Goal: Obtain resource: Download file/media

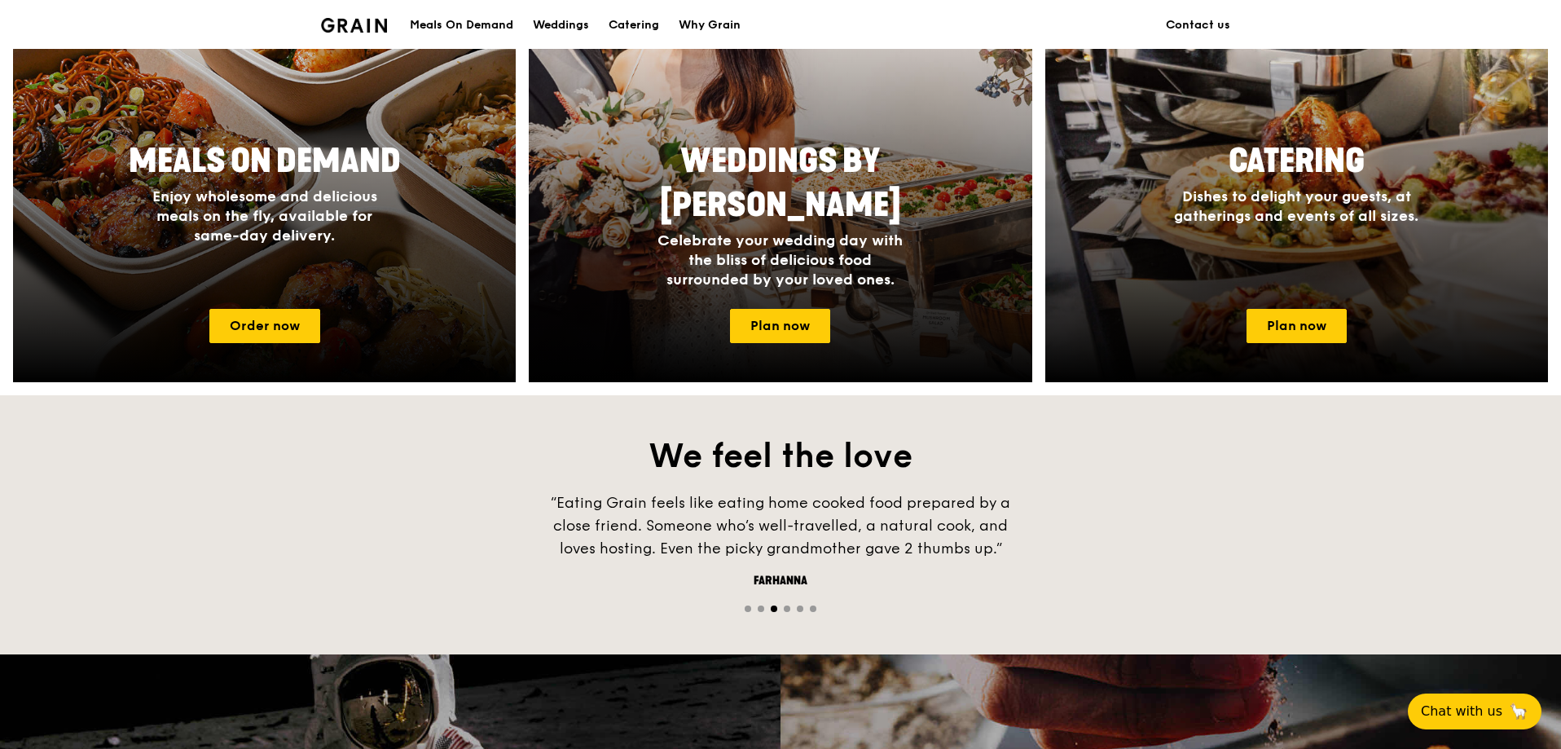
scroll to position [733, 0]
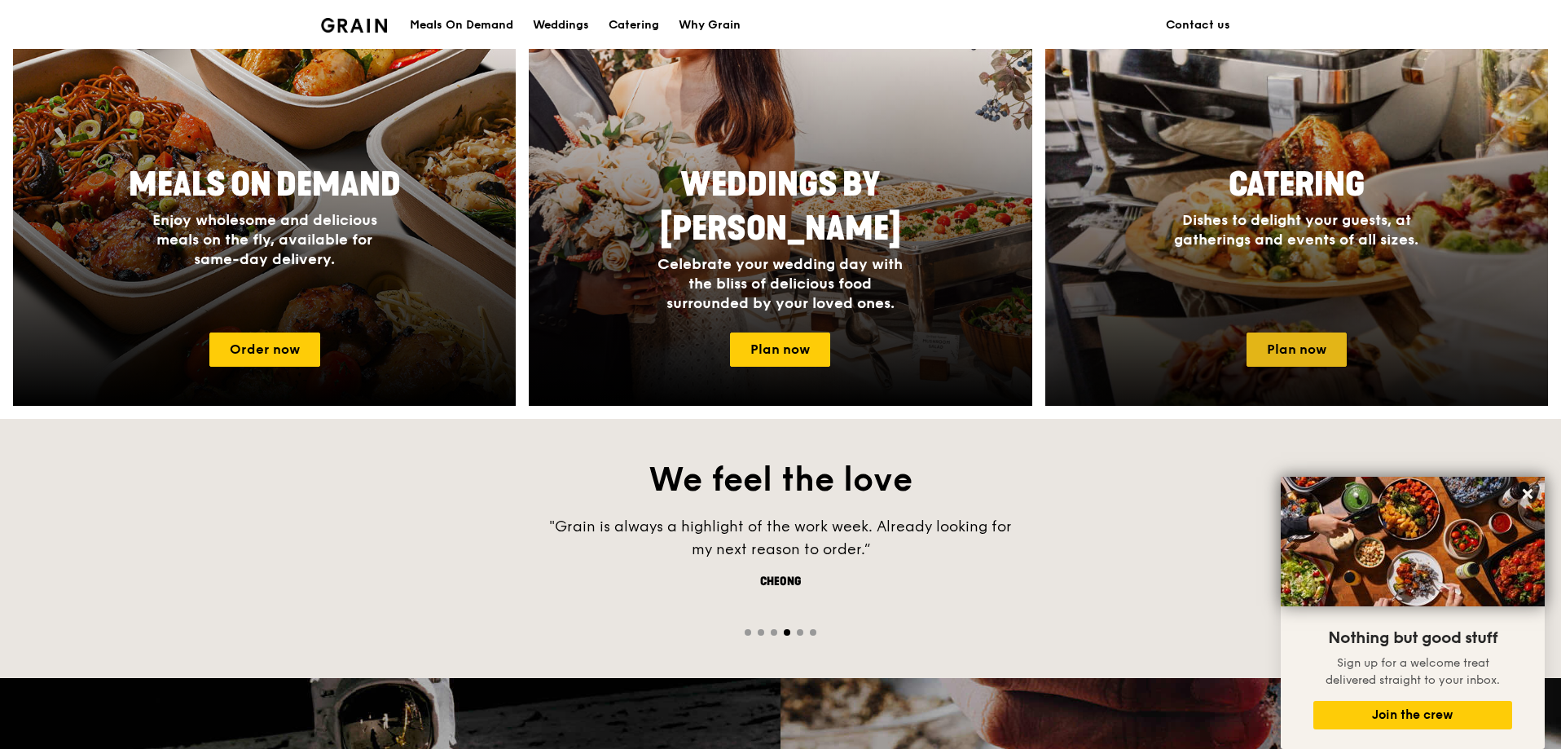
click at [1287, 349] on link "Plan now" at bounding box center [1296, 349] width 100 height 34
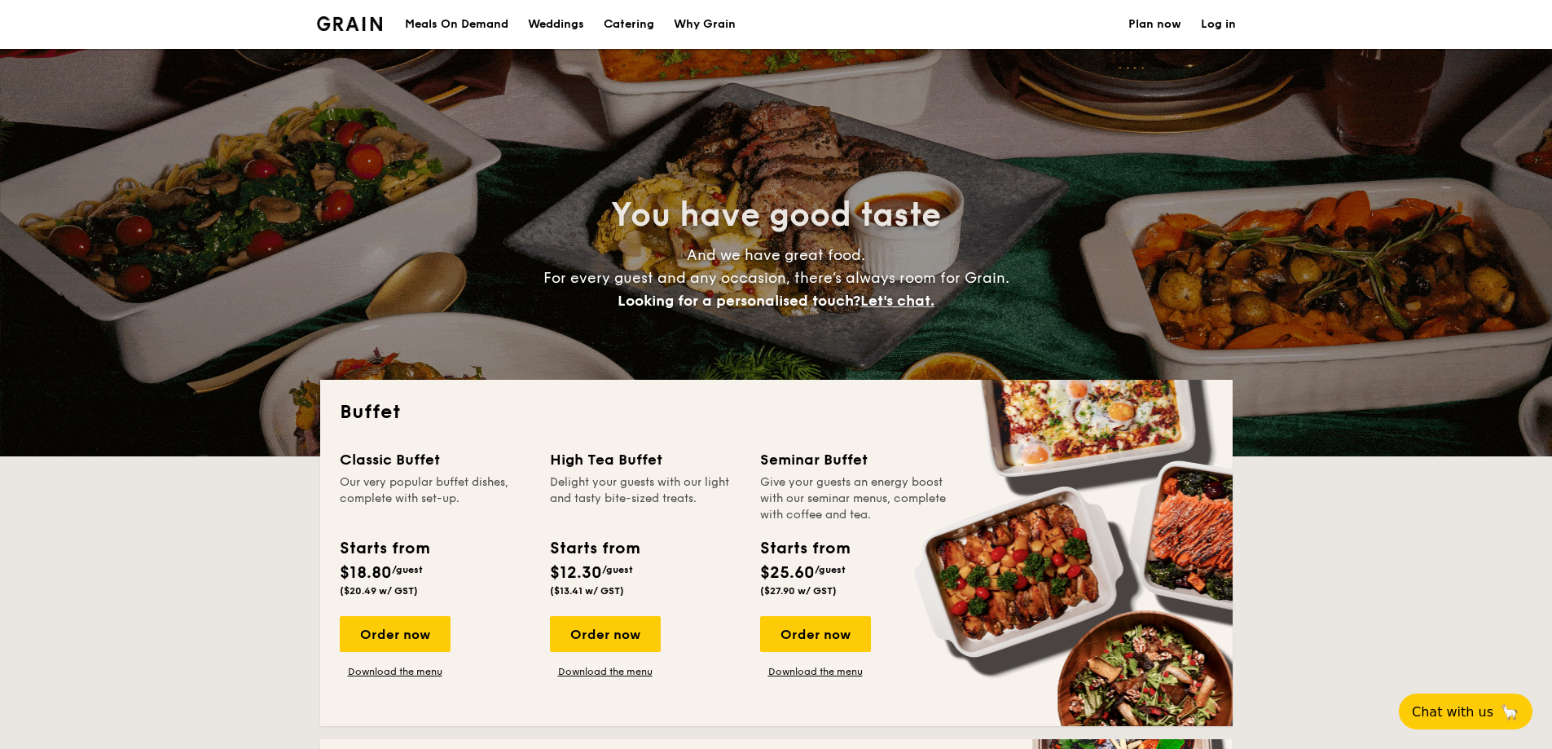
select select
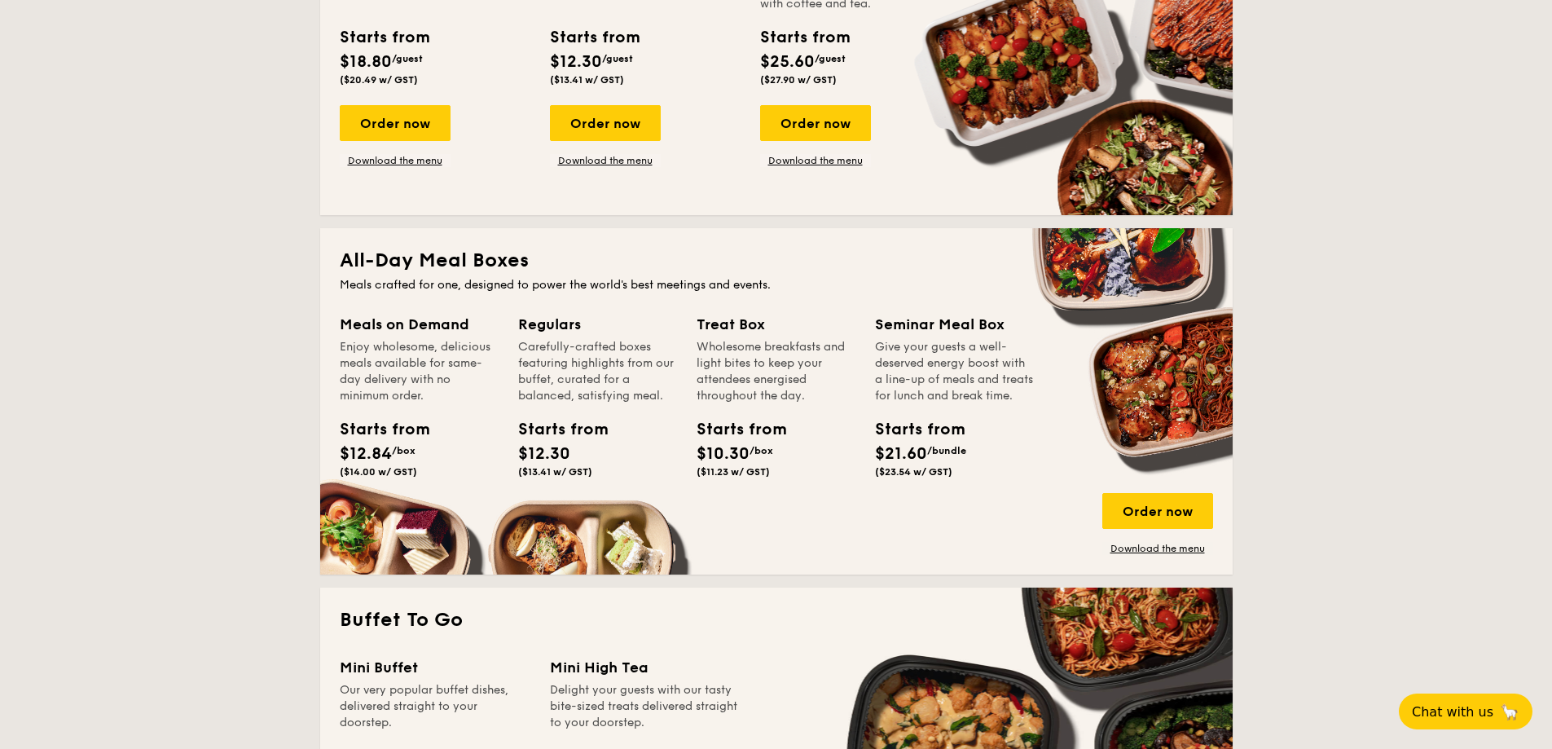
scroll to position [489, 0]
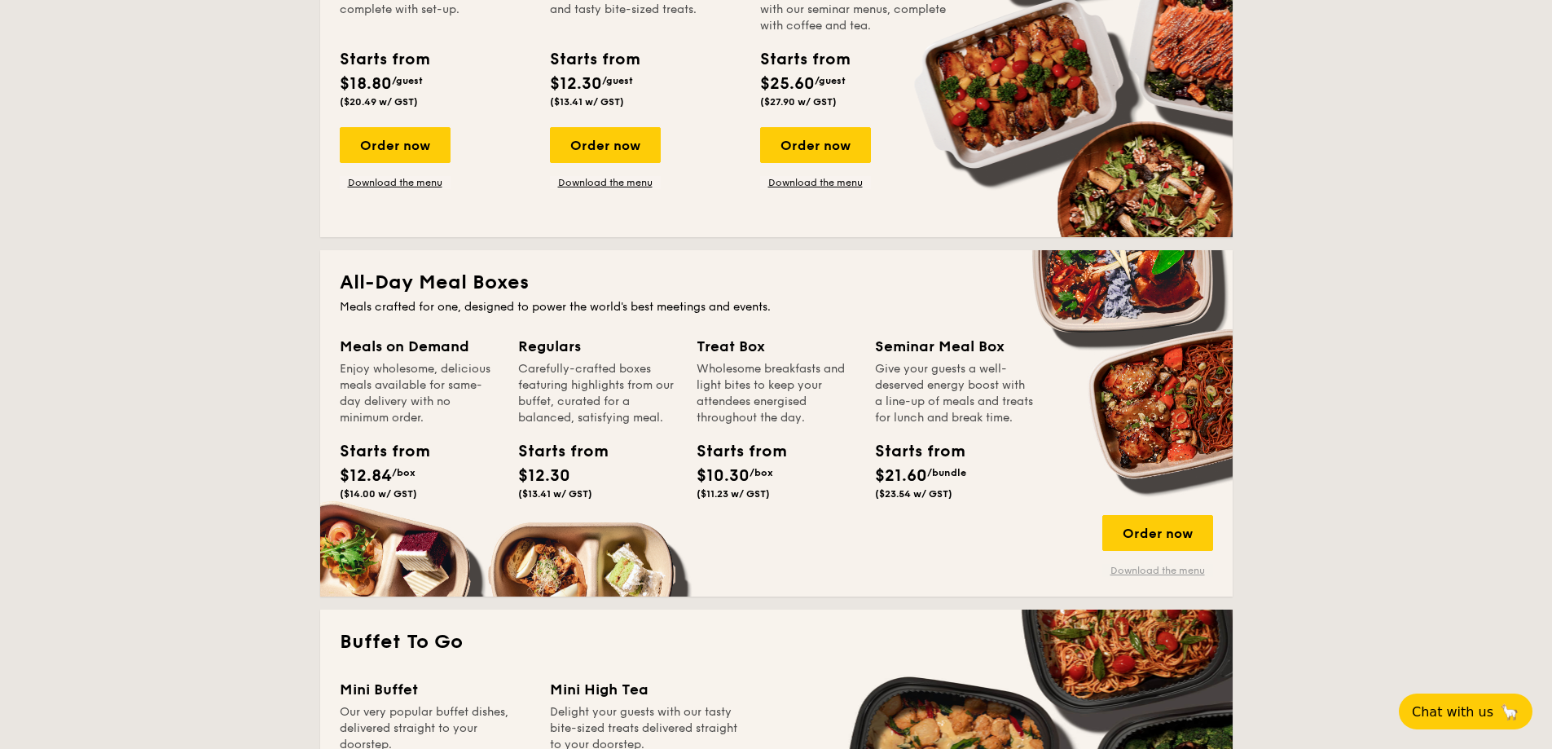
click at [1142, 573] on link "Download the menu" at bounding box center [1157, 570] width 111 height 13
